Goal: Information Seeking & Learning: Find specific fact

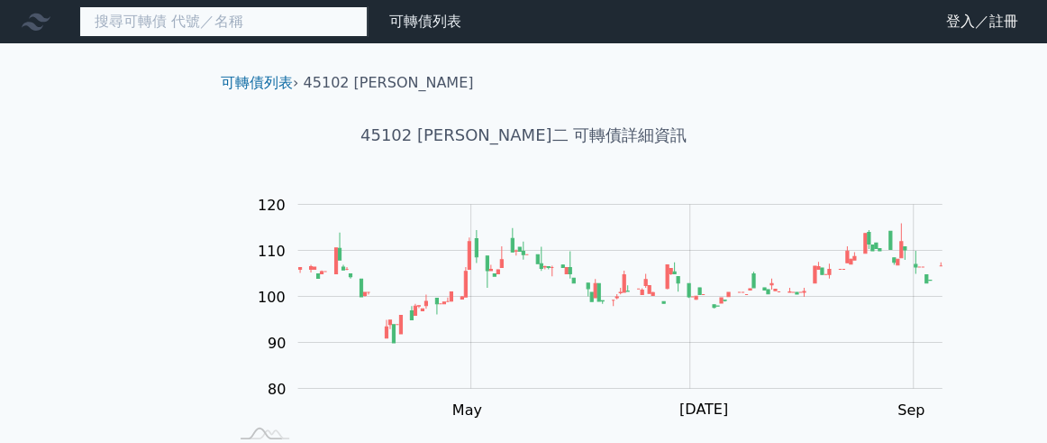
click at [289, 30] on input at bounding box center [223, 21] width 288 height 31
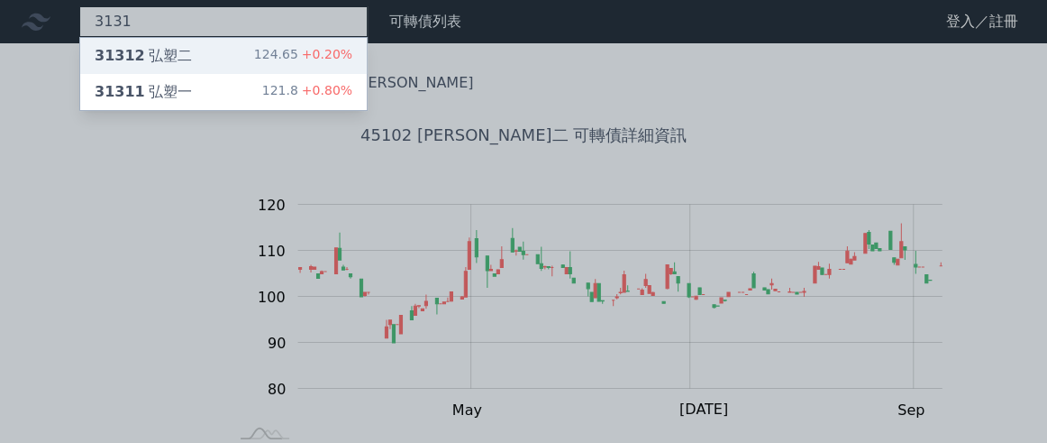
type input "3131"
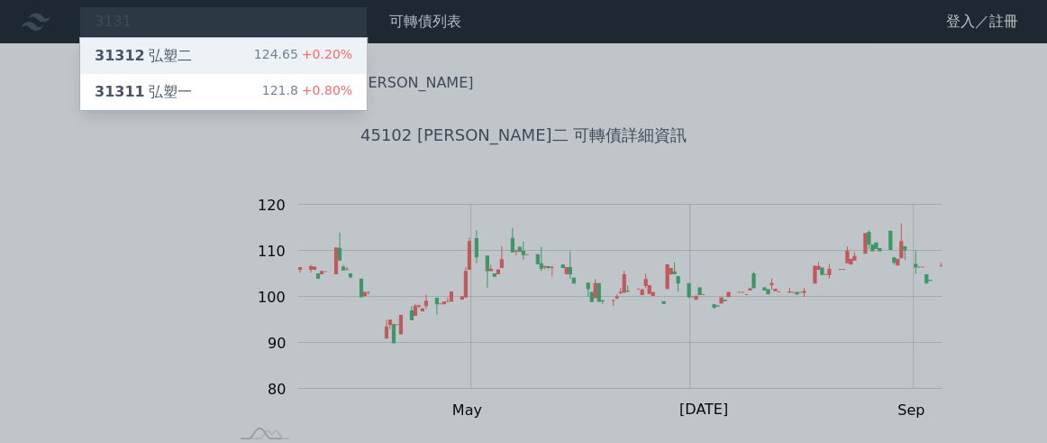
click at [294, 62] on div "31312 弘塑二 124.65 +0.20%" at bounding box center [223, 56] width 287 height 36
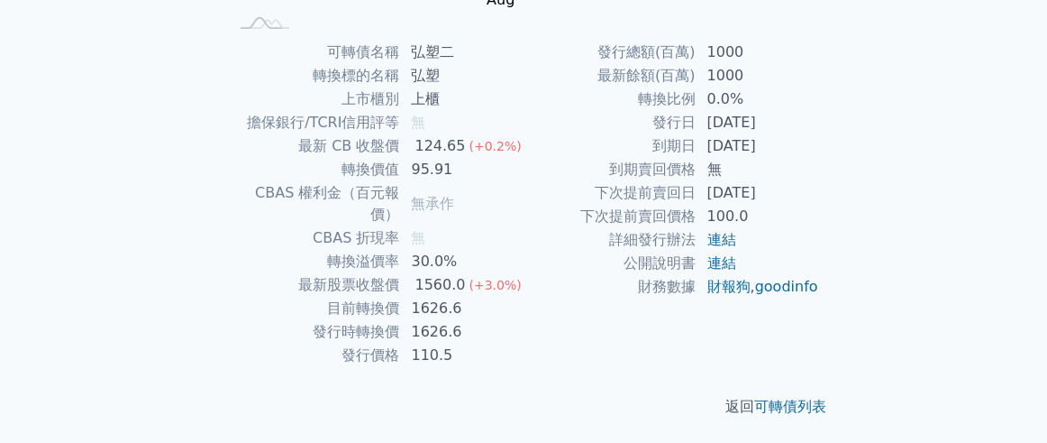
scroll to position [467, 0]
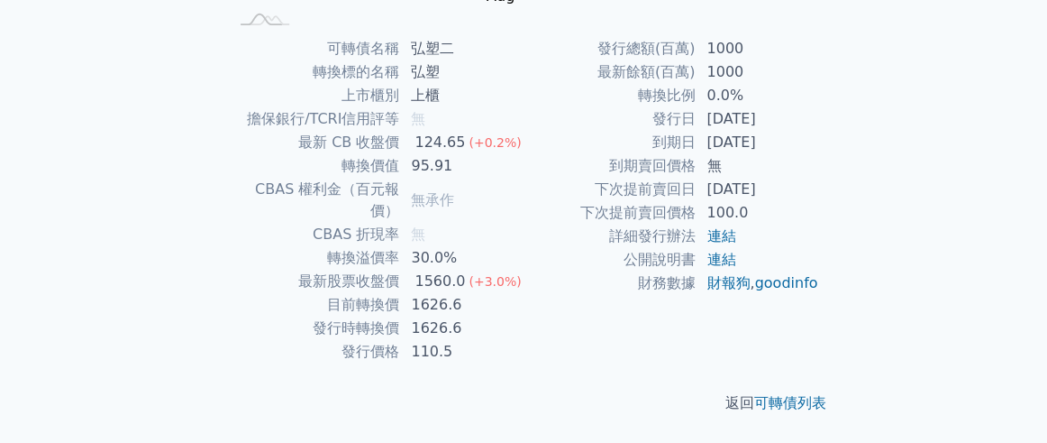
drag, startPoint x: 755, startPoint y: 160, endPoint x: 854, endPoint y: 169, distance: 99.5
click at [819, 154] on td "[DATE]" at bounding box center [757, 142] width 123 height 23
copy td "[DATE]"
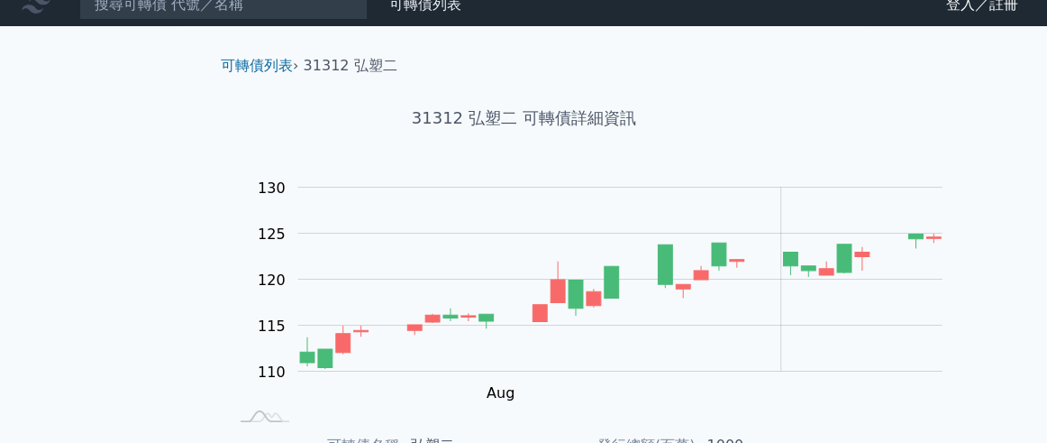
scroll to position [0, 0]
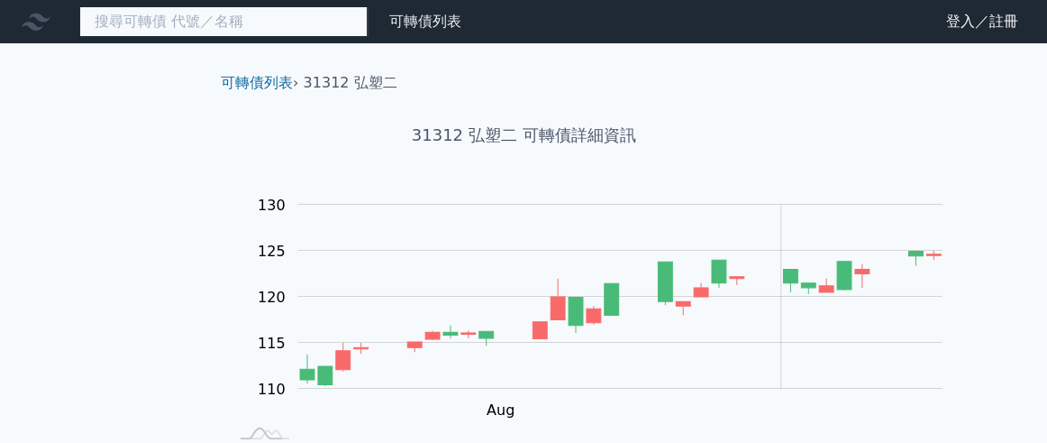
click at [260, 29] on input at bounding box center [223, 21] width 288 height 31
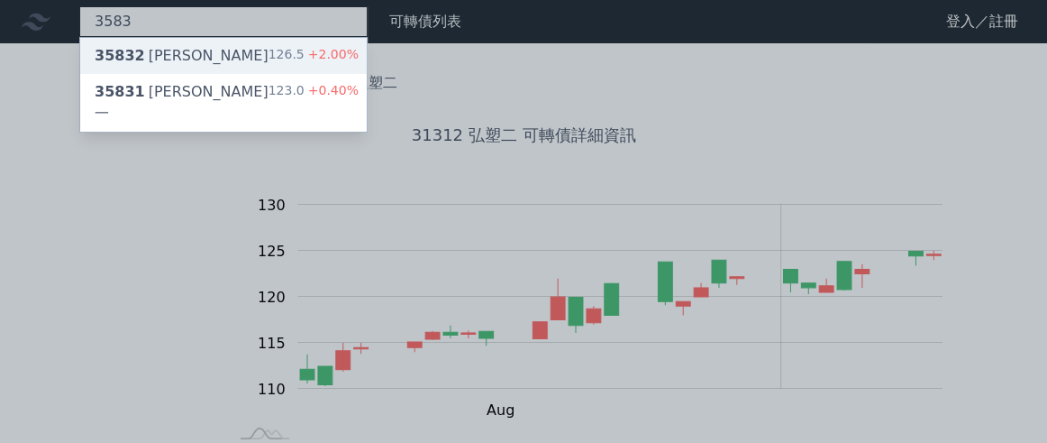
type input "3583"
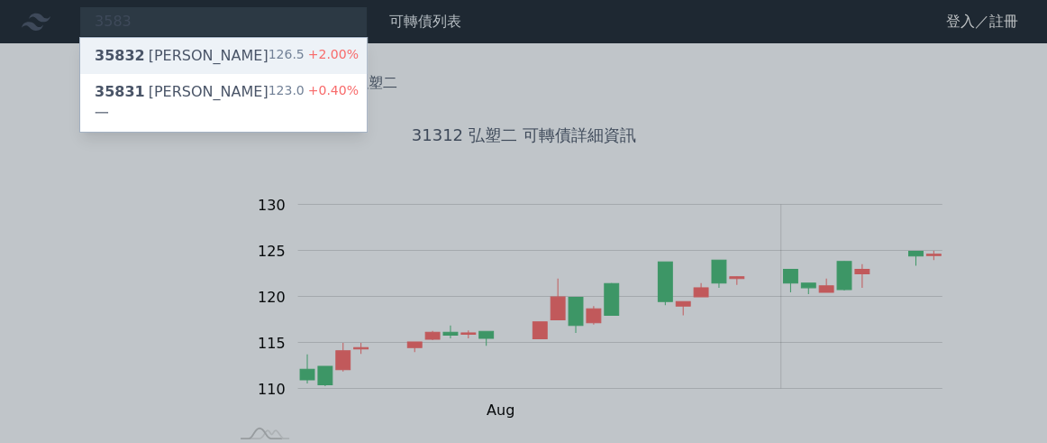
click at [268, 58] on div "35832 [PERSON_NAME]二 126.5 +2.00%" at bounding box center [223, 56] width 287 height 36
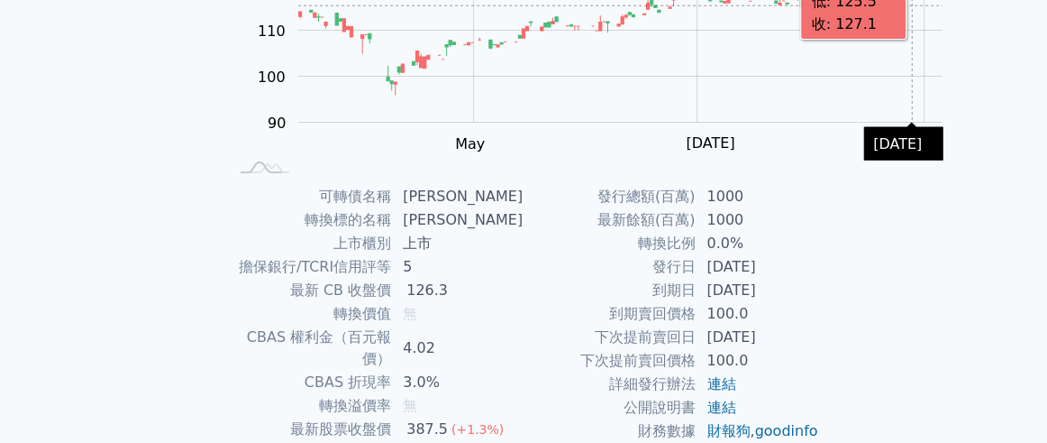
scroll to position [467, 0]
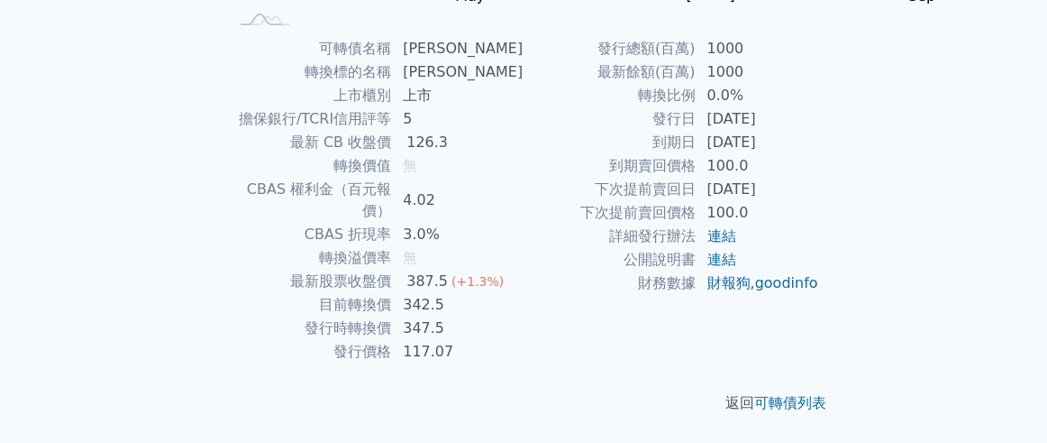
drag, startPoint x: 757, startPoint y: 166, endPoint x: 846, endPoint y: 171, distance: 89.4
click at [819, 154] on td "[DATE]" at bounding box center [757, 142] width 123 height 23
copy td "[DATE]"
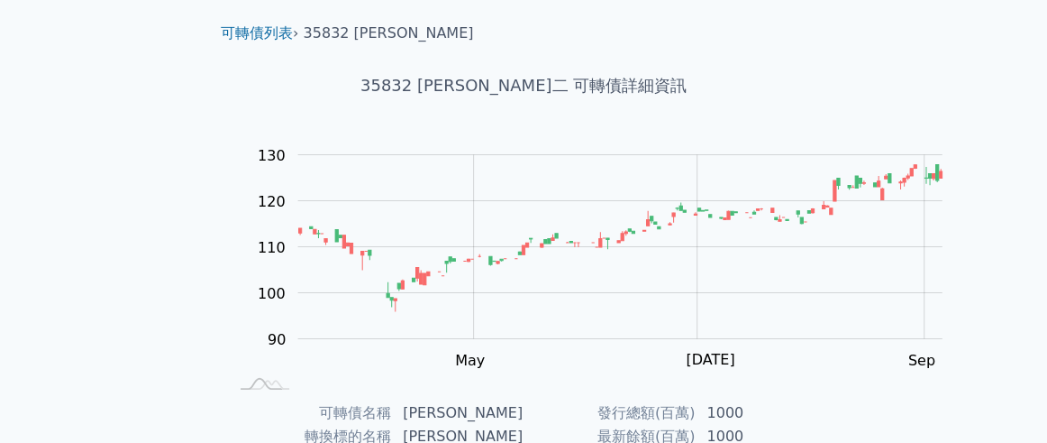
scroll to position [0, 0]
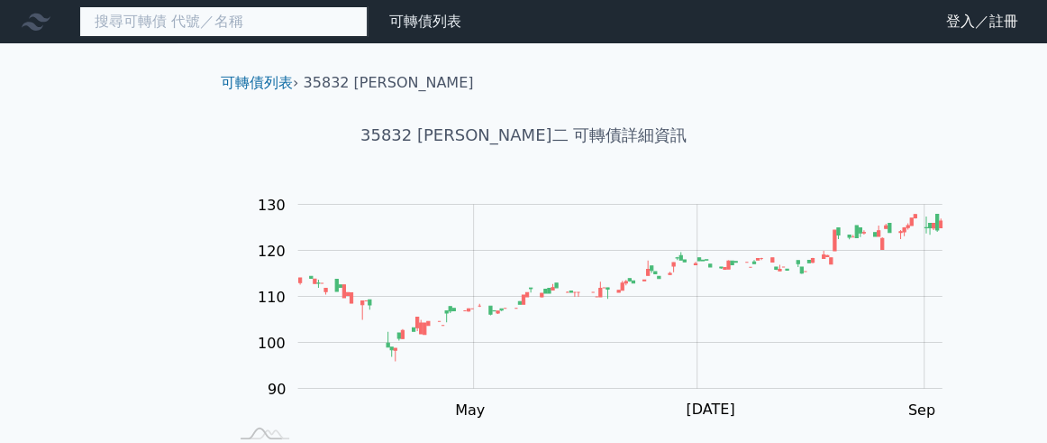
click at [261, 22] on input at bounding box center [223, 21] width 288 height 31
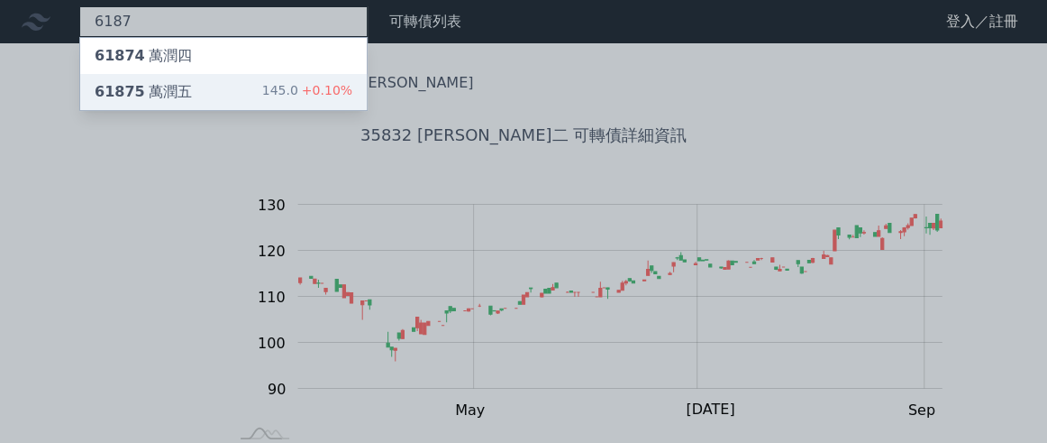
type input "6187"
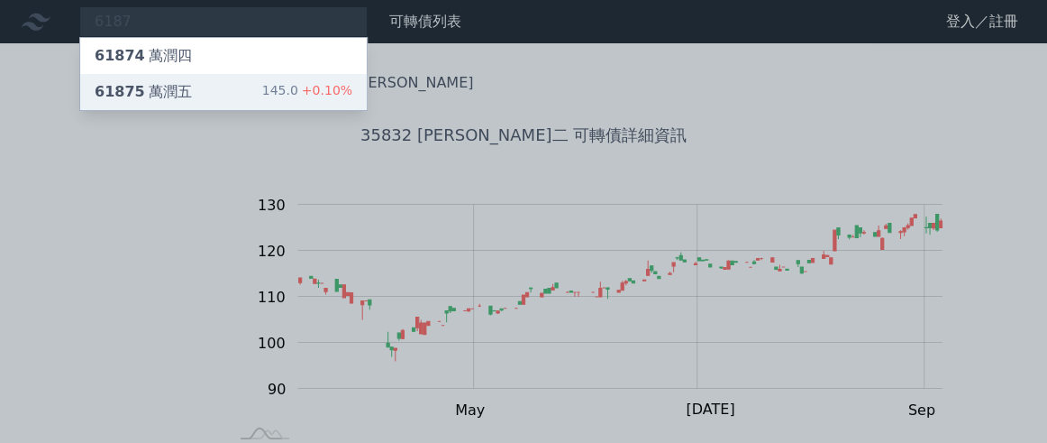
click at [192, 103] on div "61875 [PERSON_NAME]" at bounding box center [143, 92] width 97 height 22
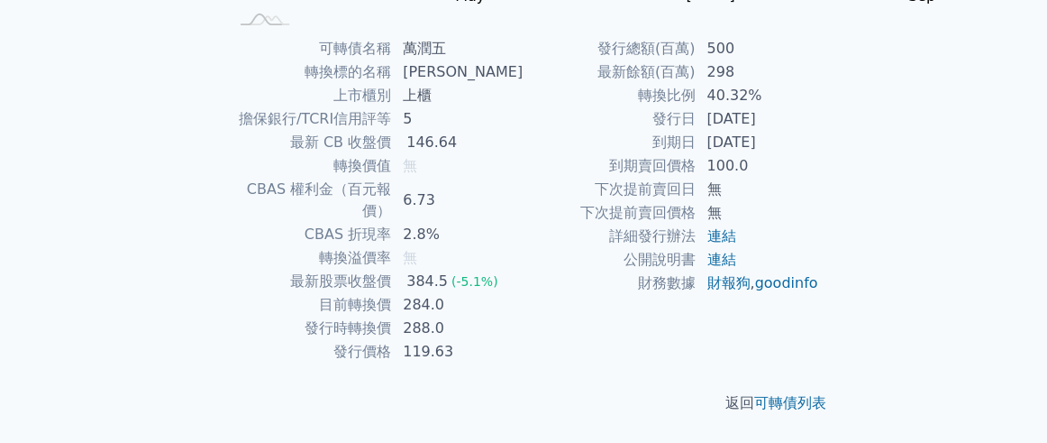
scroll to position [467, 0]
drag, startPoint x: 753, startPoint y: 161, endPoint x: 850, endPoint y: 173, distance: 98.0
click at [819, 154] on td "[DATE]" at bounding box center [757, 142] width 123 height 23
copy td "[DATE]"
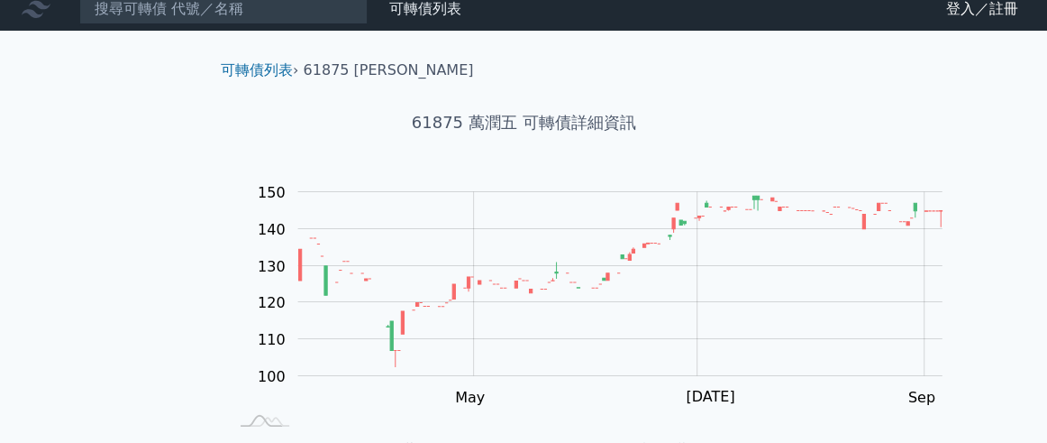
scroll to position [0, 0]
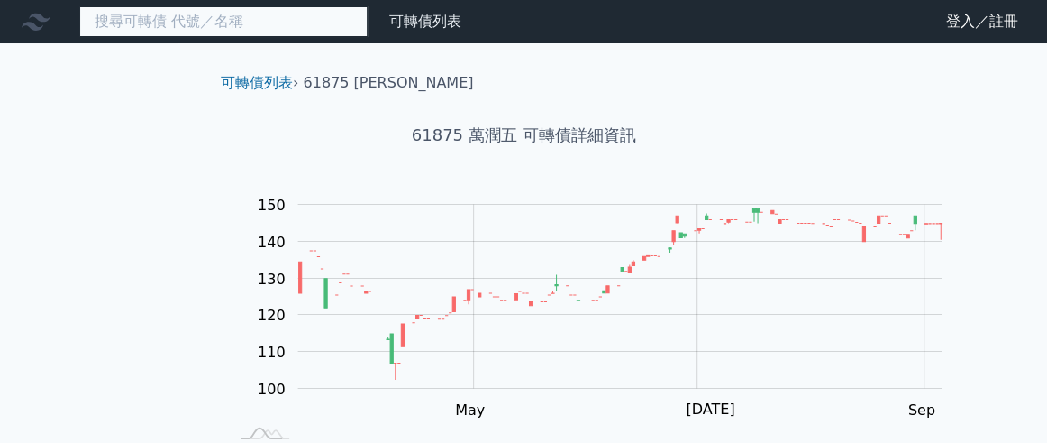
click at [278, 18] on input at bounding box center [223, 21] width 288 height 31
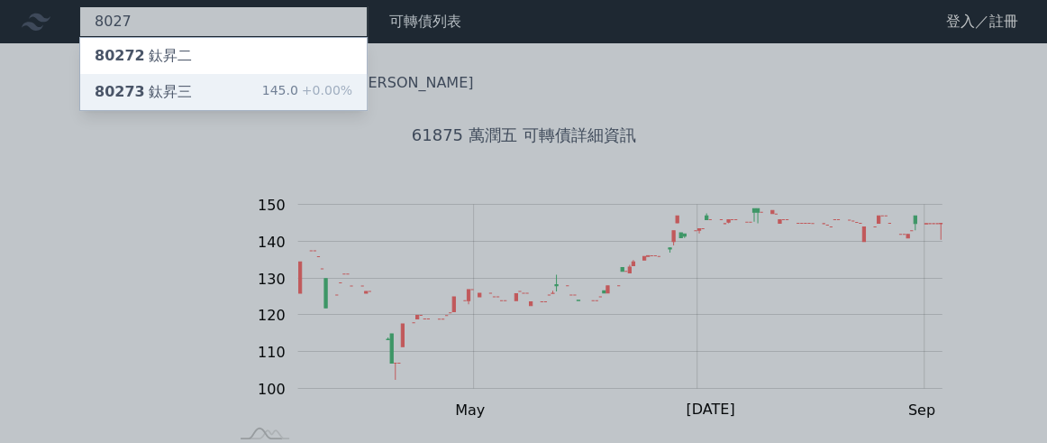
type input "8027"
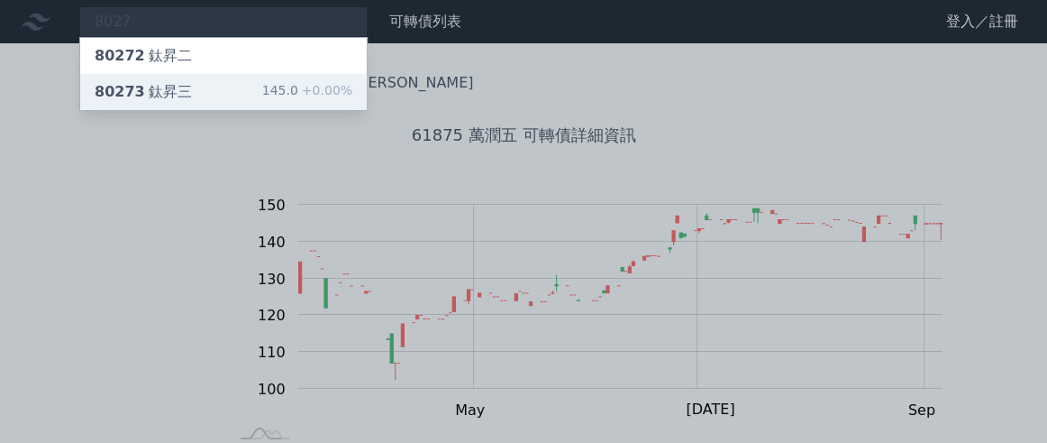
click at [260, 107] on div "80273 鈦昇三 145.0 +0.00%" at bounding box center [223, 92] width 287 height 36
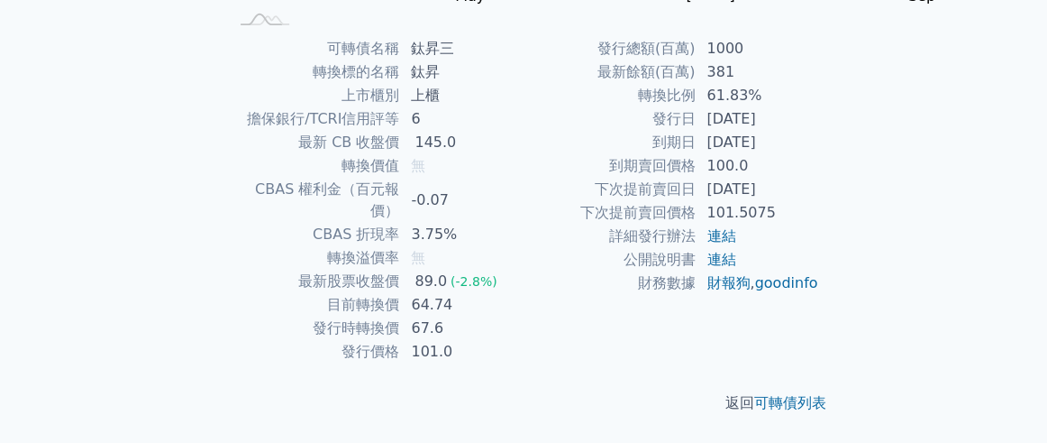
scroll to position [536, 0]
drag, startPoint x: 753, startPoint y: 92, endPoint x: 852, endPoint y: 98, distance: 99.3
click at [819, 131] on td "[DATE]" at bounding box center [757, 142] width 123 height 23
copy td "[DATE]"
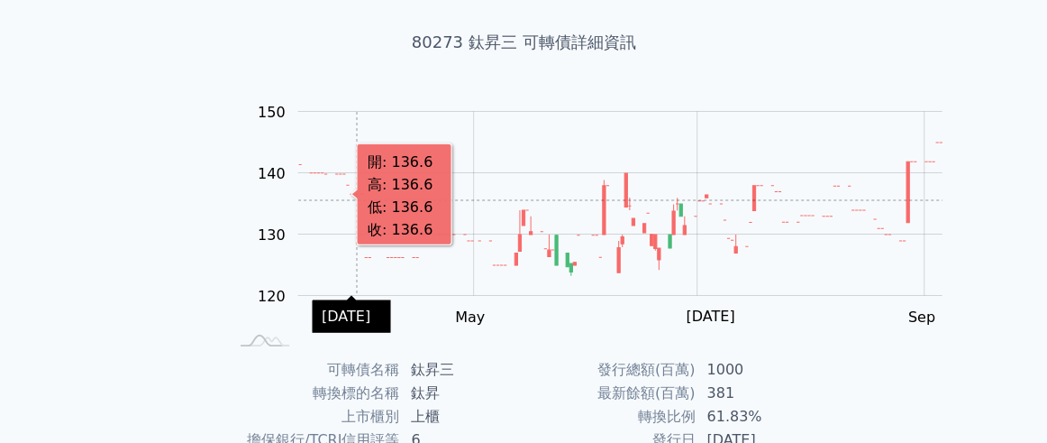
scroll to position [0, 0]
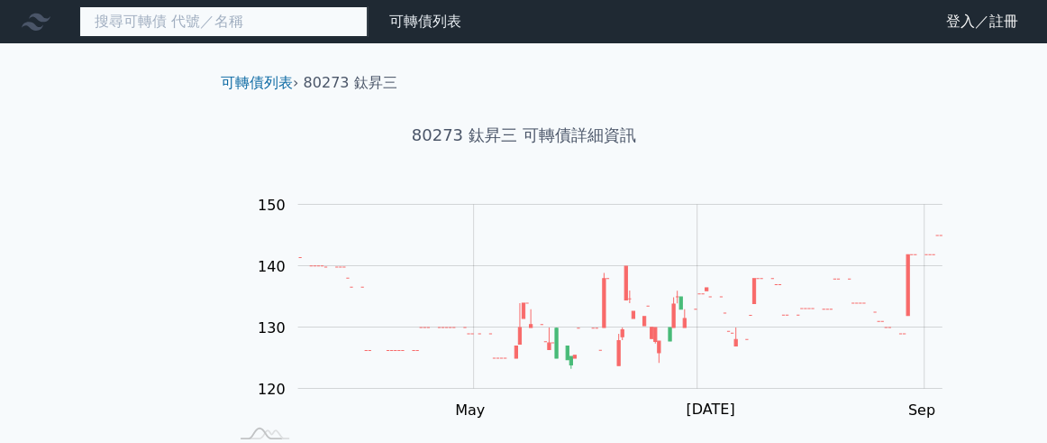
click at [279, 23] on input at bounding box center [223, 21] width 288 height 31
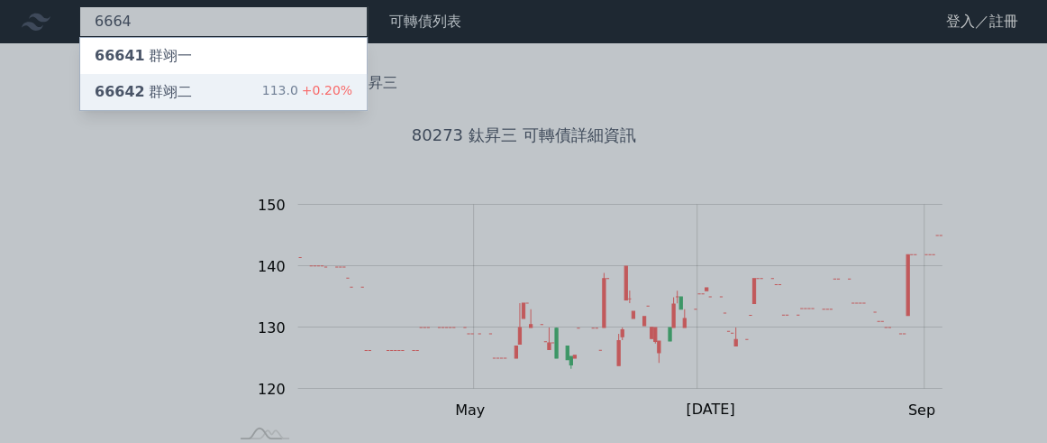
type input "6664"
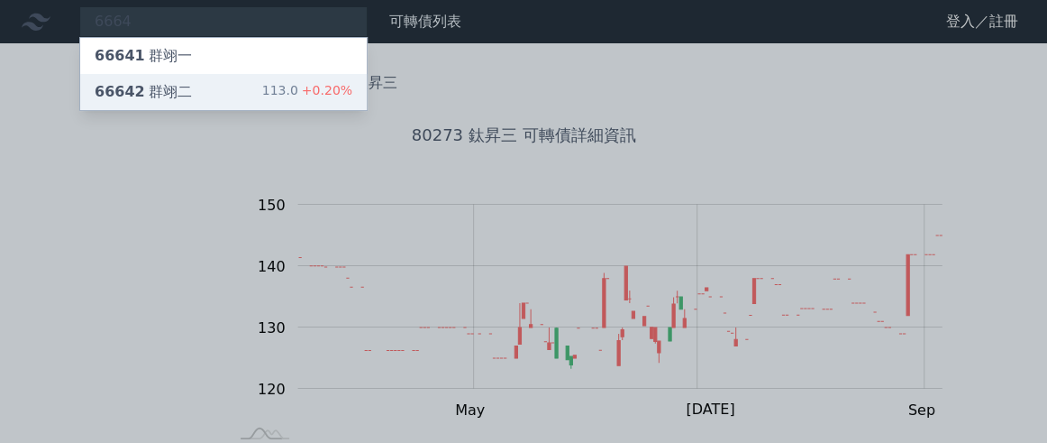
click at [233, 102] on div "66642 群翊二 113.0 +0.20%" at bounding box center [223, 92] width 287 height 36
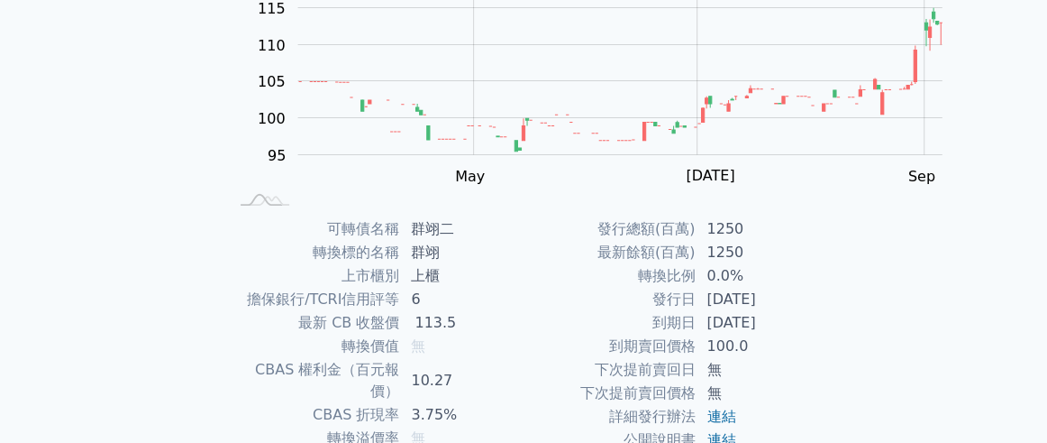
scroll to position [467, 0]
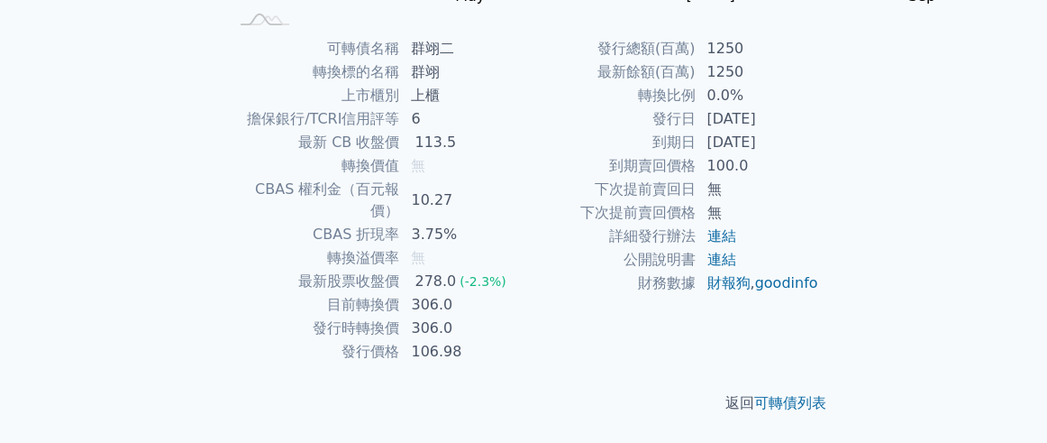
drag, startPoint x: 754, startPoint y: 163, endPoint x: 854, endPoint y: 161, distance: 99.2
click at [819, 154] on td "[DATE]" at bounding box center [757, 142] width 123 height 23
copy td "[DATE]"
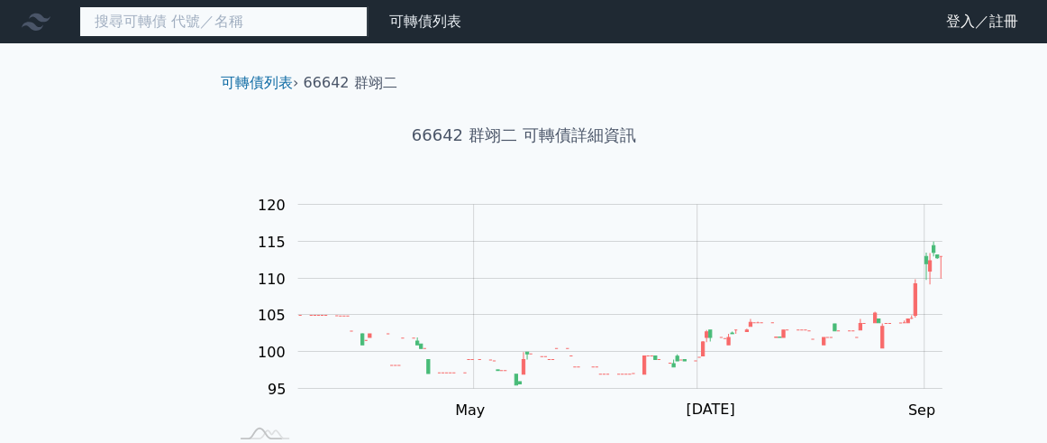
click at [297, 19] on input at bounding box center [223, 21] width 288 height 31
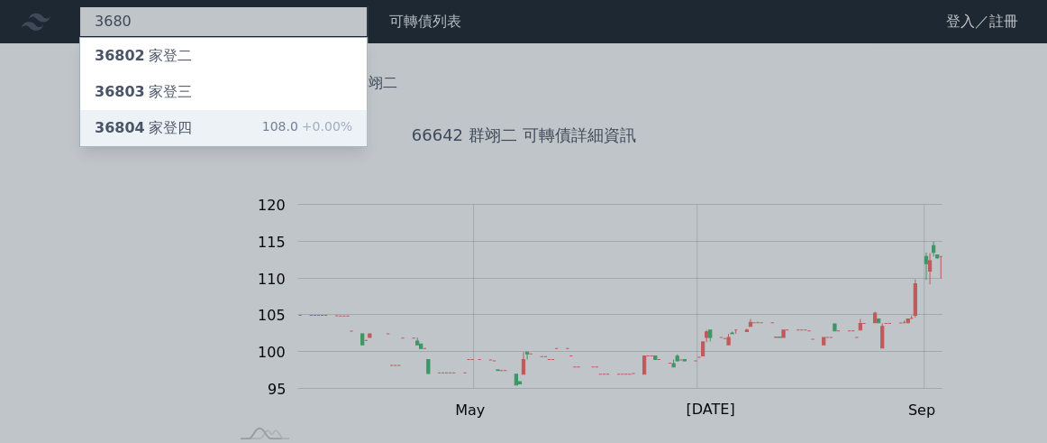
type input "3680"
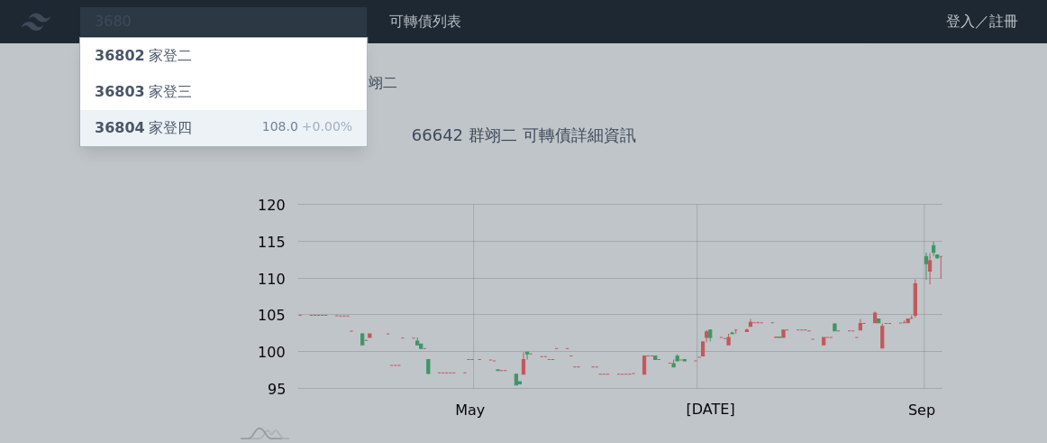
click at [241, 146] on div "36804 家登四 108.0 +0.00%" at bounding box center [223, 128] width 287 height 36
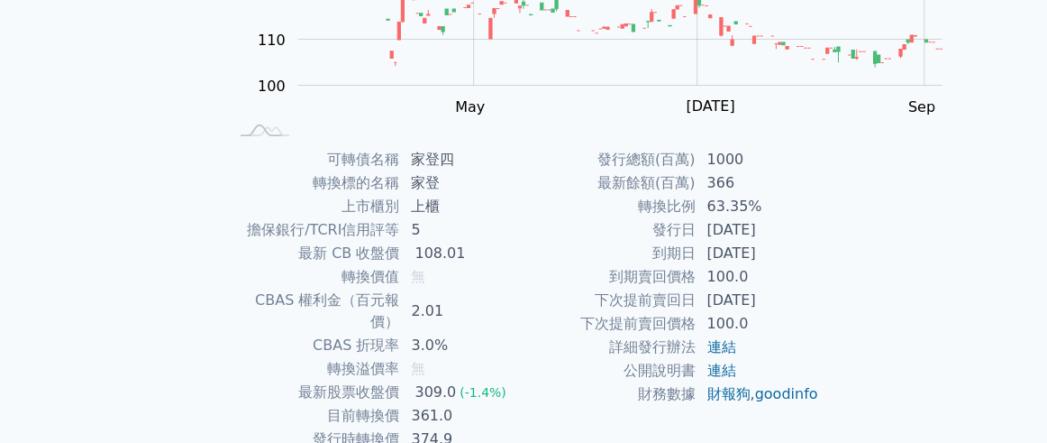
scroll to position [536, 0]
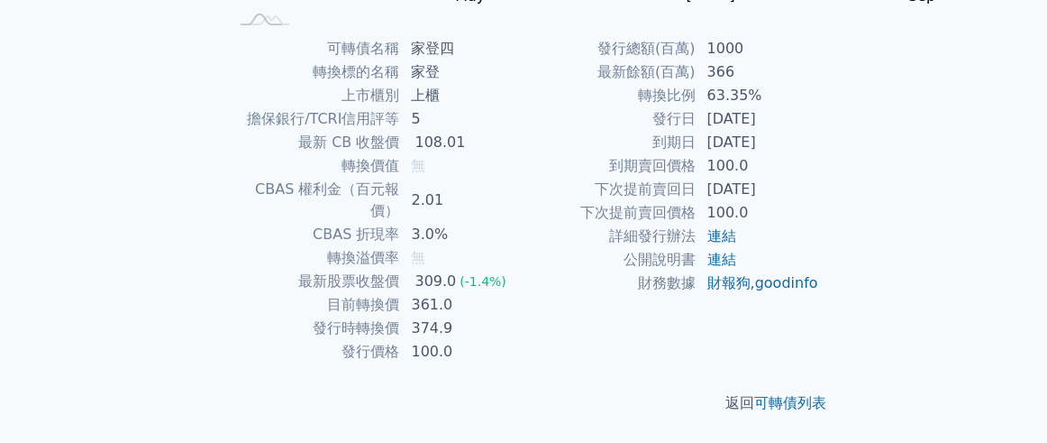
drag, startPoint x: 753, startPoint y: 95, endPoint x: 875, endPoint y: 92, distance: 121.7
click at [819, 131] on td "[DATE]" at bounding box center [757, 142] width 123 height 23
copy td "[DATE]"
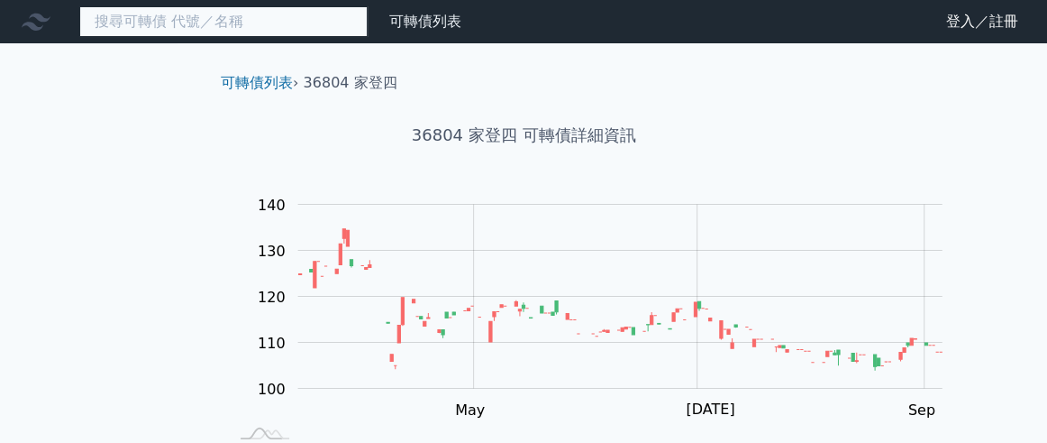
click at [253, 19] on input at bounding box center [223, 21] width 288 height 31
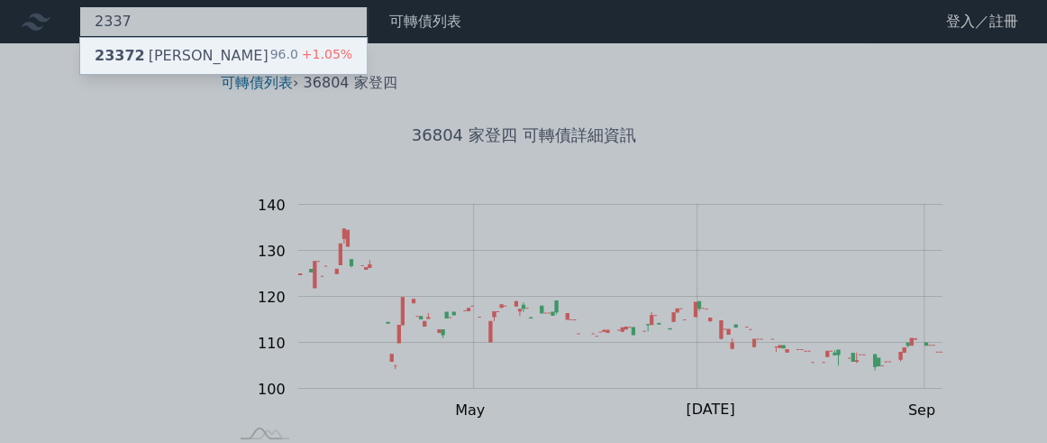
type input "2337"
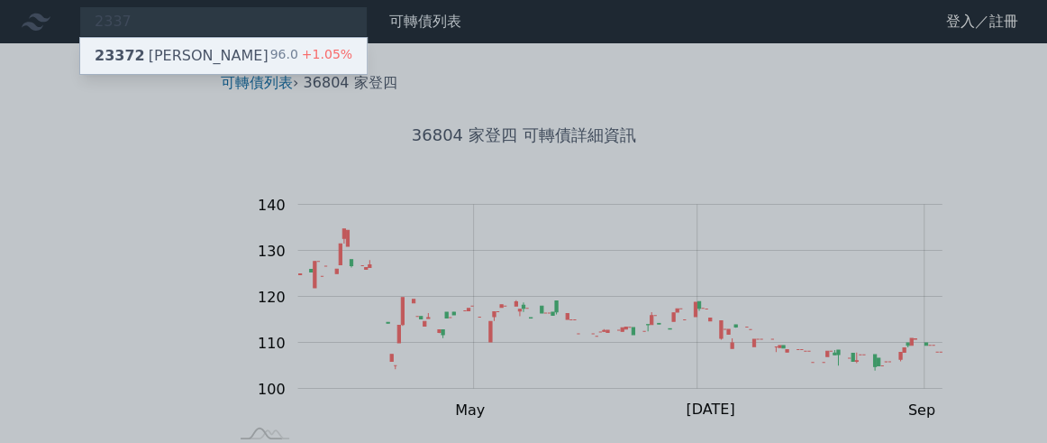
click at [229, 67] on div "23372 [PERSON_NAME]" at bounding box center [182, 56] width 174 height 22
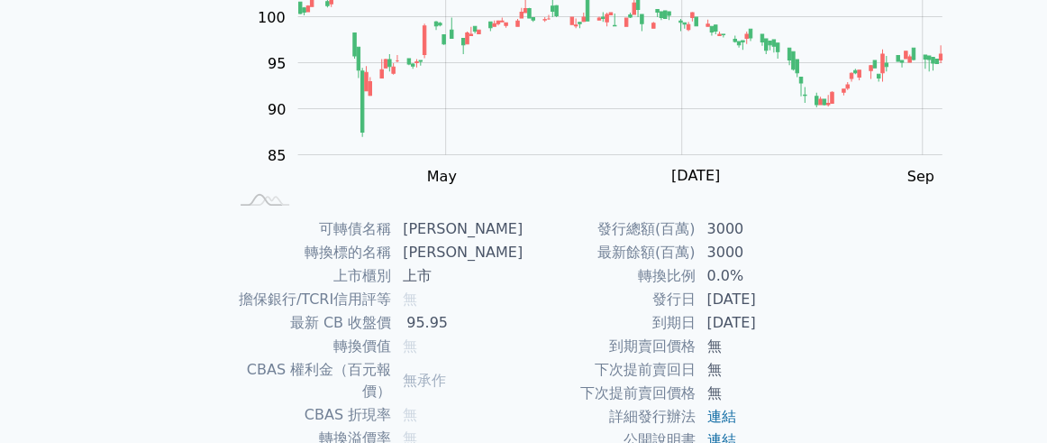
scroll to position [467, 0]
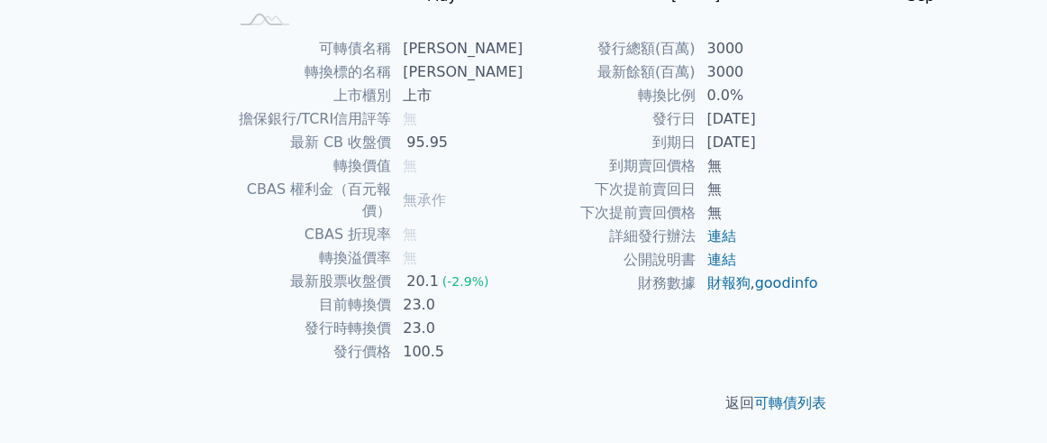
drag, startPoint x: 754, startPoint y: 161, endPoint x: 847, endPoint y: 171, distance: 93.4
click at [819, 154] on td "[DATE]" at bounding box center [757, 142] width 123 height 23
copy td "[DATE]"
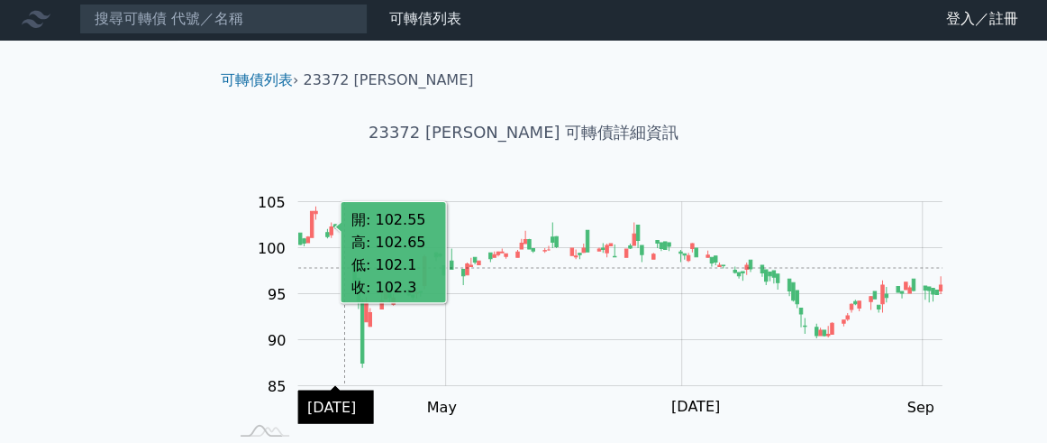
scroll to position [0, 0]
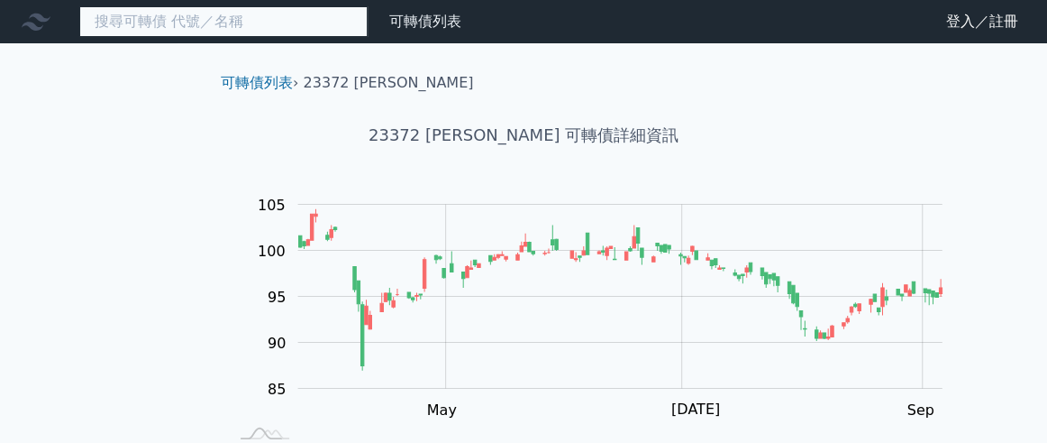
click at [250, 35] on input at bounding box center [223, 21] width 288 height 31
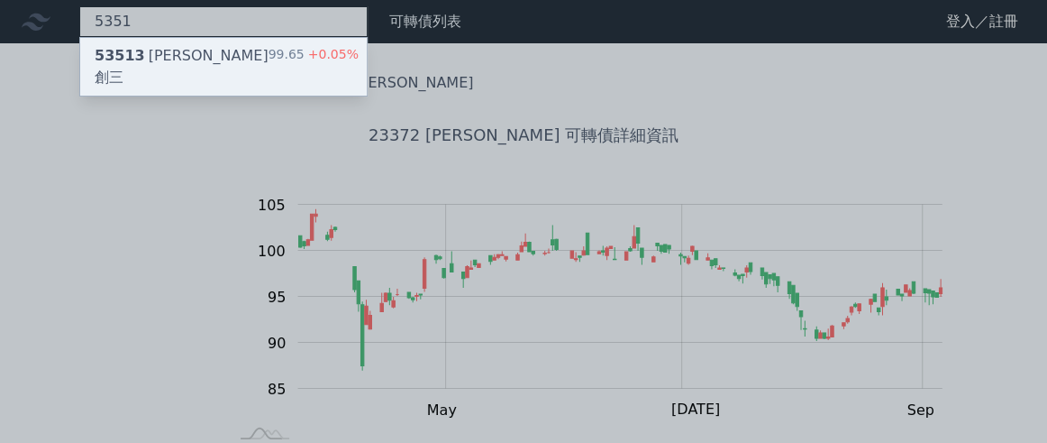
type input "5351"
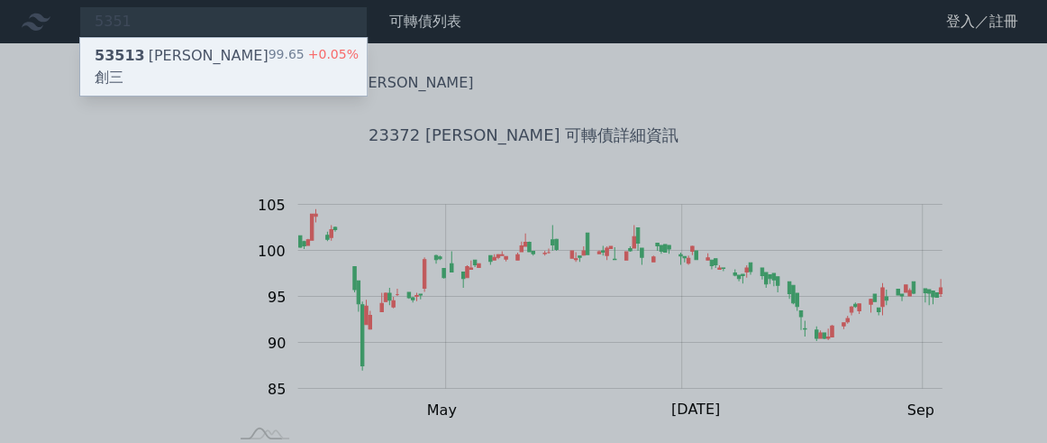
click at [215, 65] on div "53513 [PERSON_NAME]創三" at bounding box center [182, 66] width 174 height 43
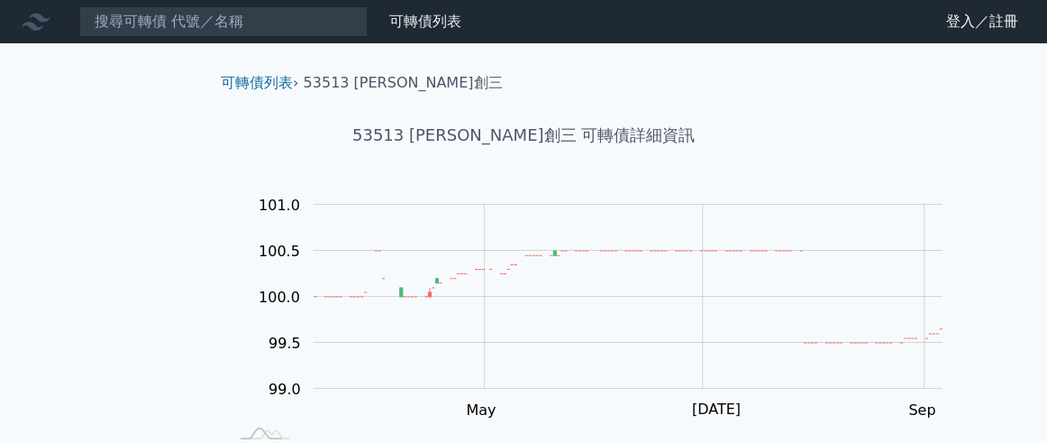
scroll to position [467, 0]
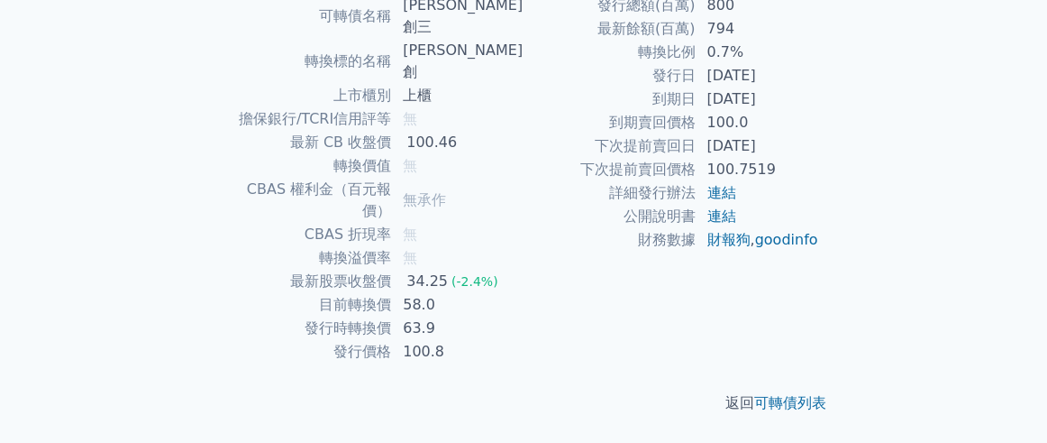
drag, startPoint x: 763, startPoint y: 165, endPoint x: 847, endPoint y: 170, distance: 84.0
click at [819, 111] on td "[DATE]" at bounding box center [757, 98] width 123 height 23
copy td "[DATE]"
